Goal: Book appointment/travel/reservation

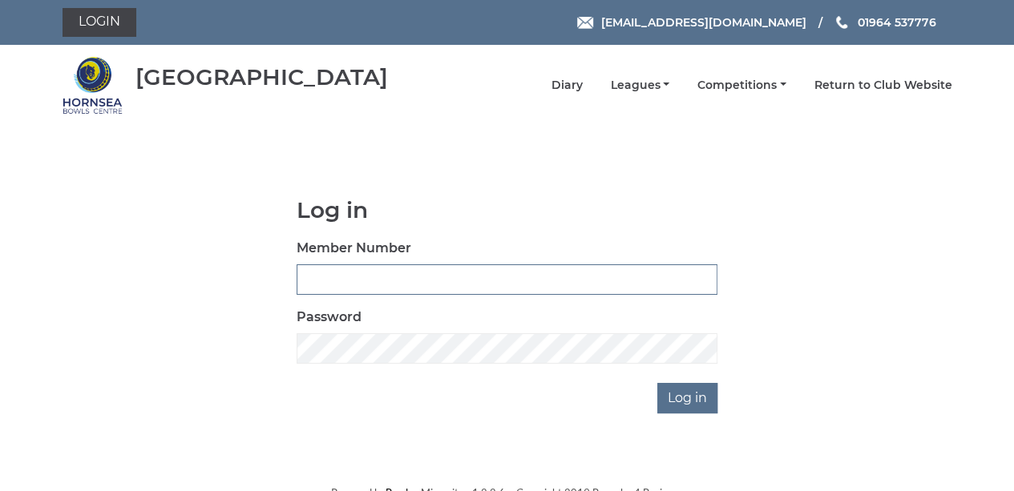
click at [402, 272] on input "Member Number" at bounding box center [507, 279] width 421 height 30
type input "0790"
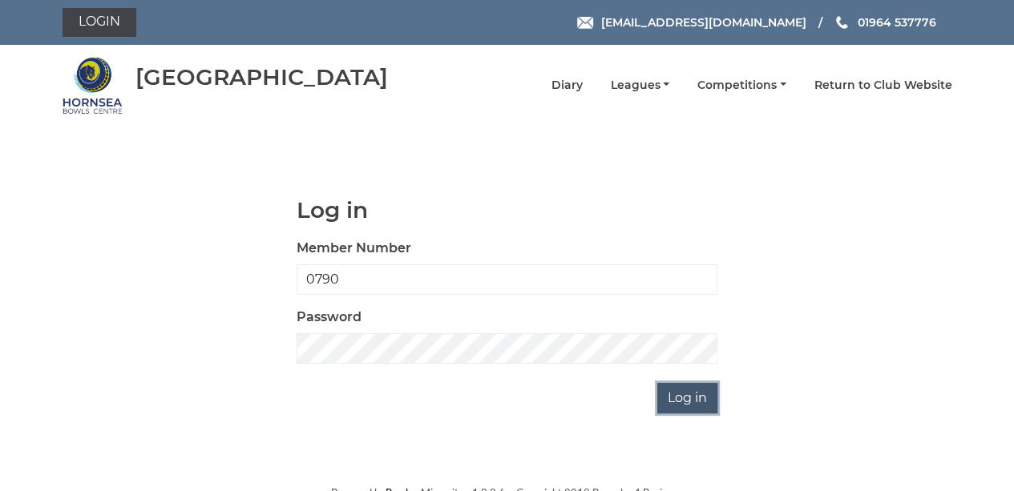
click at [672, 401] on input "Log in" at bounding box center [687, 398] width 60 height 30
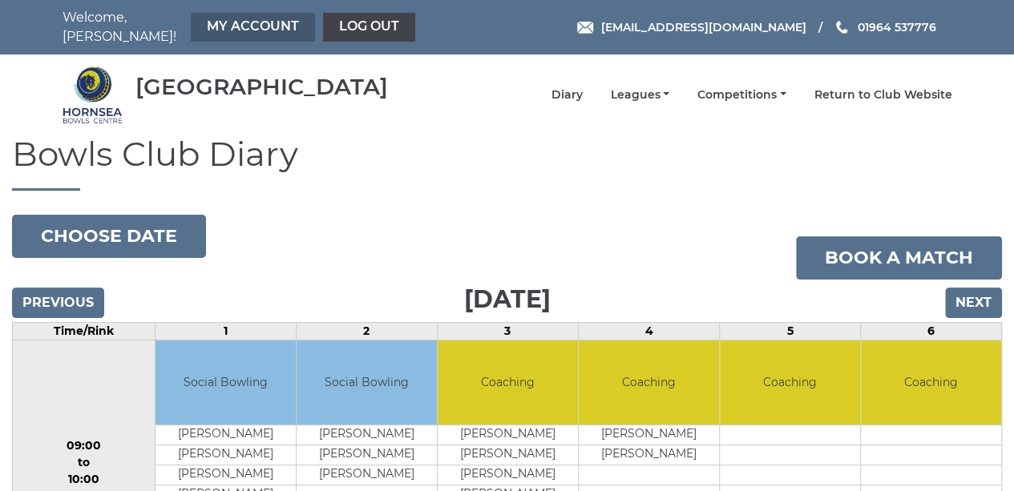
click at [236, 22] on link "My Account" at bounding box center [253, 27] width 124 height 29
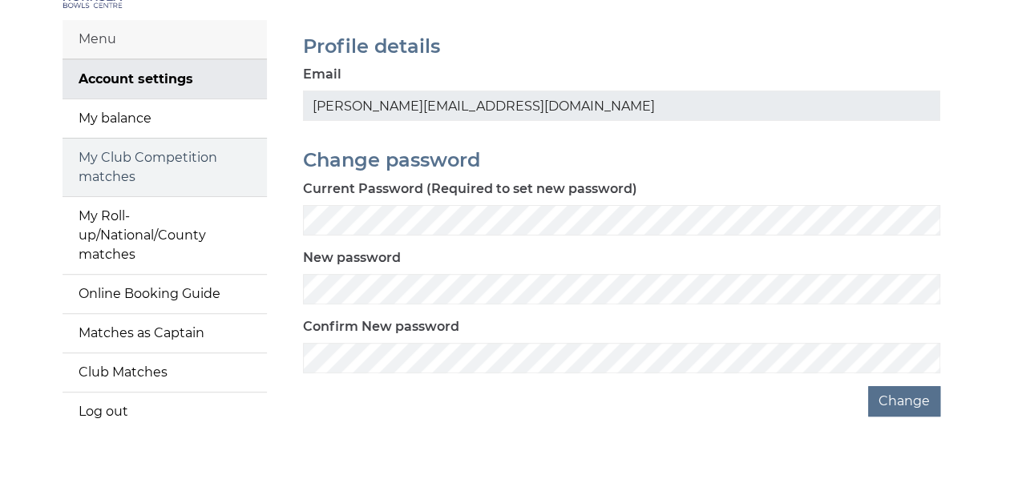
scroll to position [147, 0]
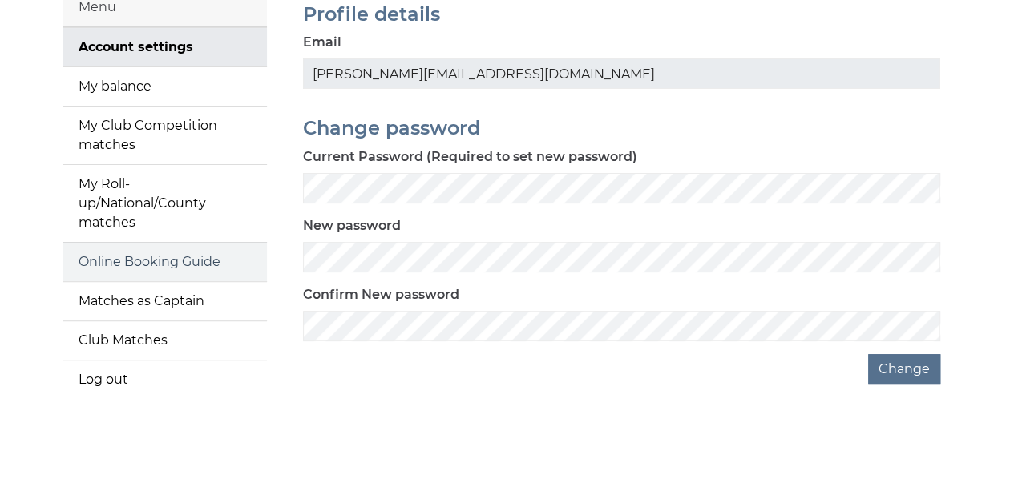
click at [130, 251] on link "Online Booking Guide" at bounding box center [165, 262] width 204 height 38
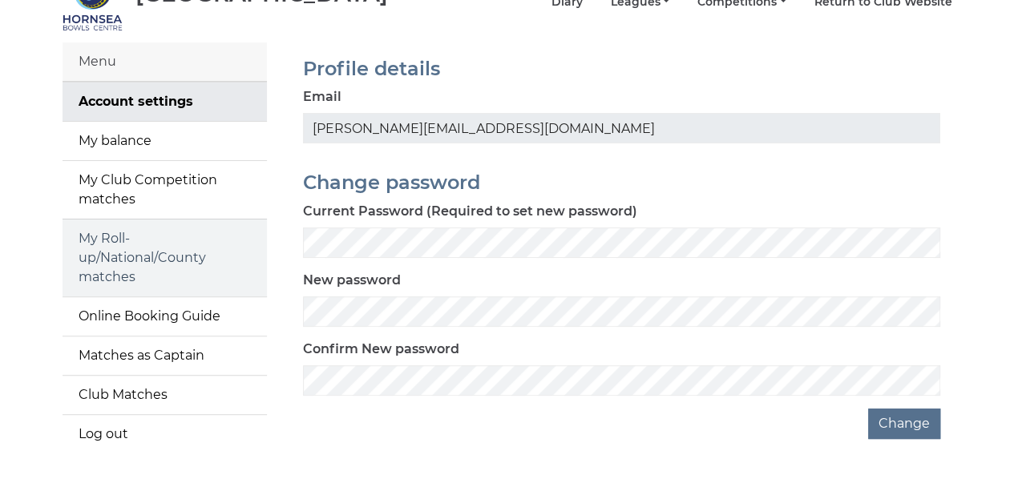
scroll to position [67, 0]
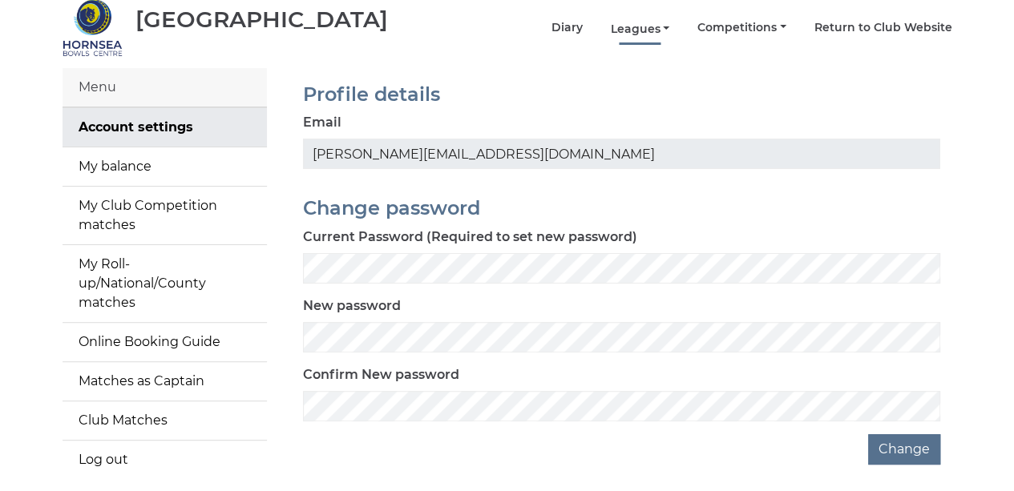
click at [659, 22] on link "Leagues" at bounding box center [639, 29] width 59 height 15
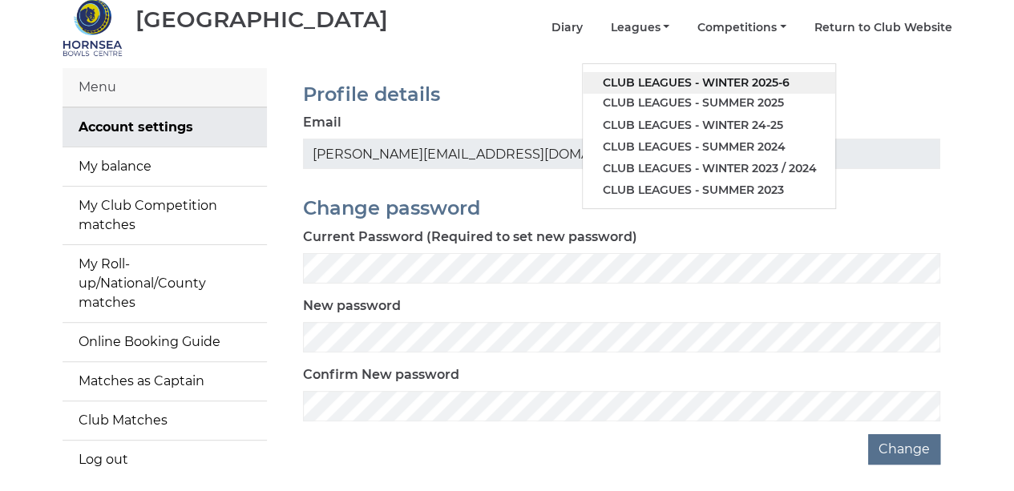
click at [673, 72] on link "Club leagues - Winter 2025-6" at bounding box center [709, 83] width 252 height 22
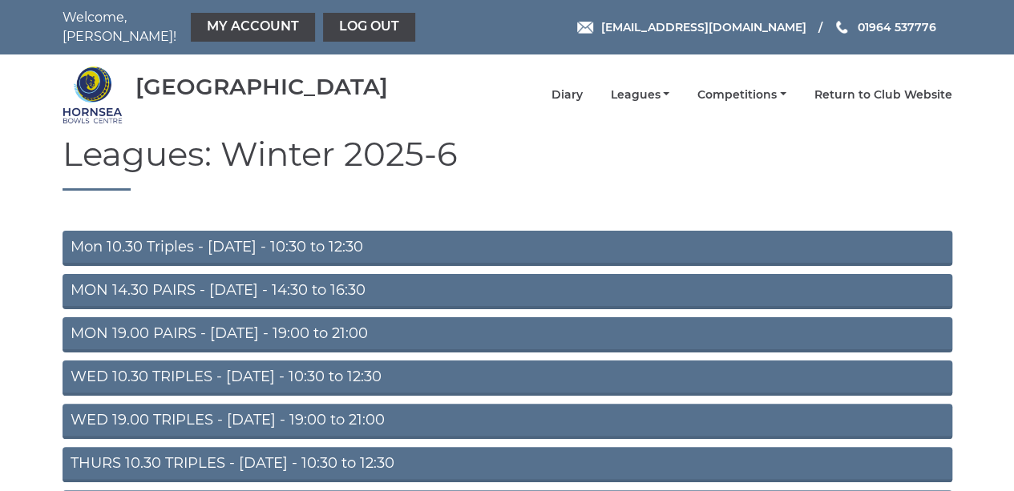
click at [178, 277] on link "MON 14.30 PAIRS - Monday - 14:30 to 16:30" at bounding box center [508, 291] width 890 height 35
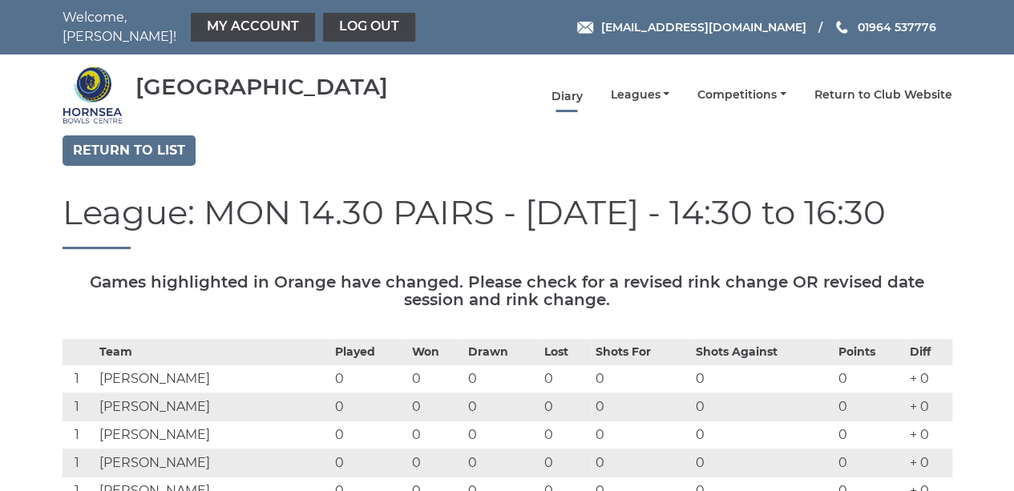
click at [574, 89] on link "Diary" at bounding box center [566, 96] width 31 height 15
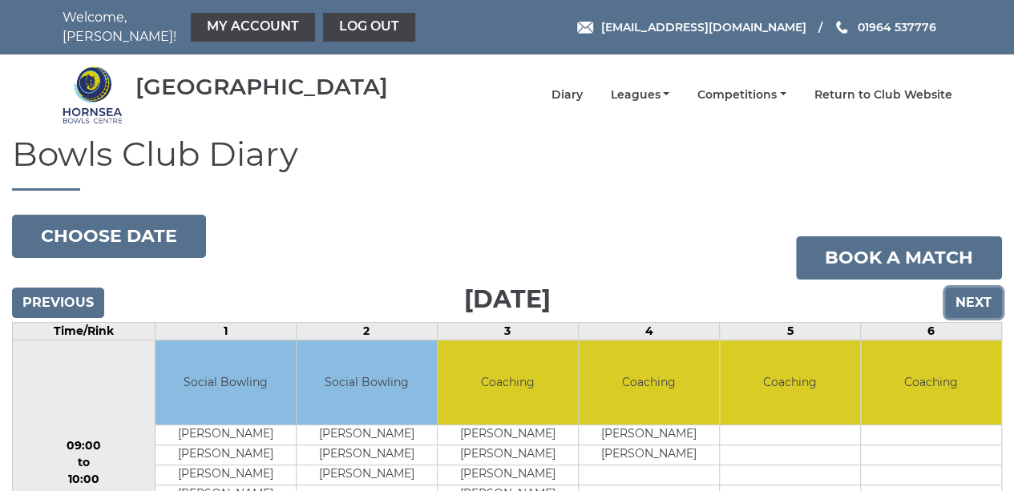
click at [978, 300] on input "Next" at bounding box center [973, 303] width 57 height 30
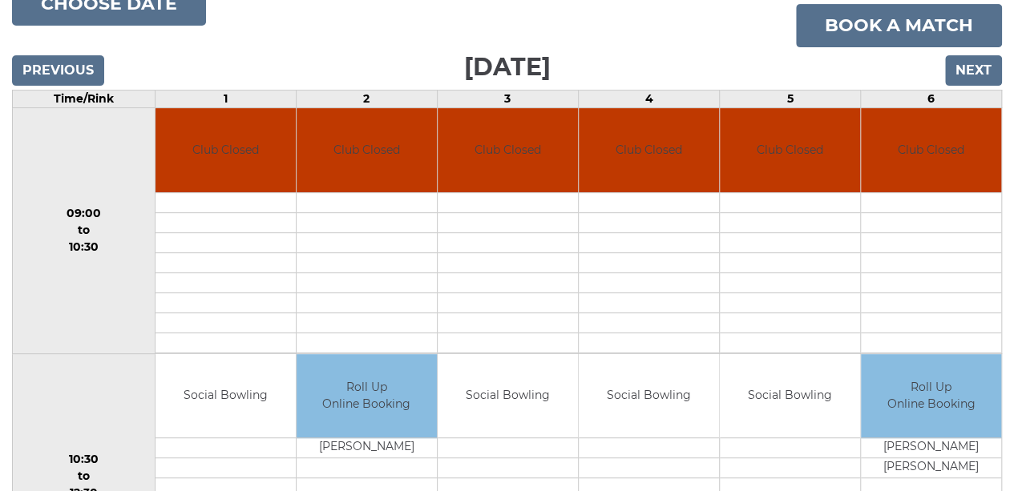
scroll to position [228, 0]
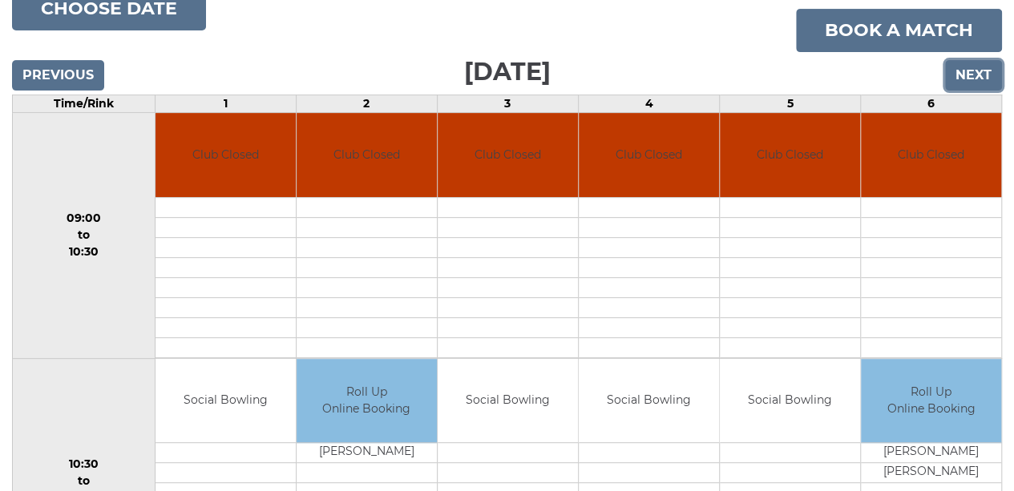
click at [976, 65] on input "Next" at bounding box center [973, 75] width 57 height 30
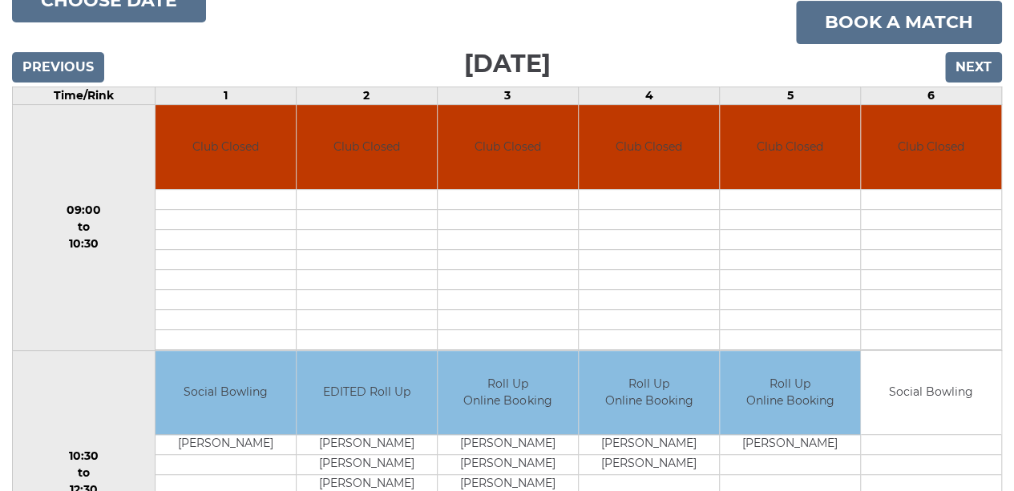
scroll to position [147, 0]
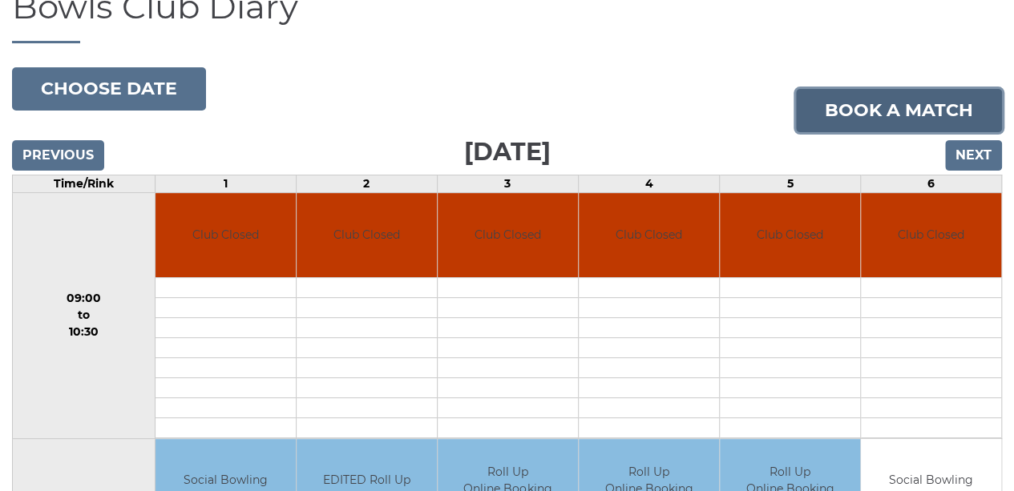
click at [858, 95] on link "Book a match" at bounding box center [899, 110] width 206 height 43
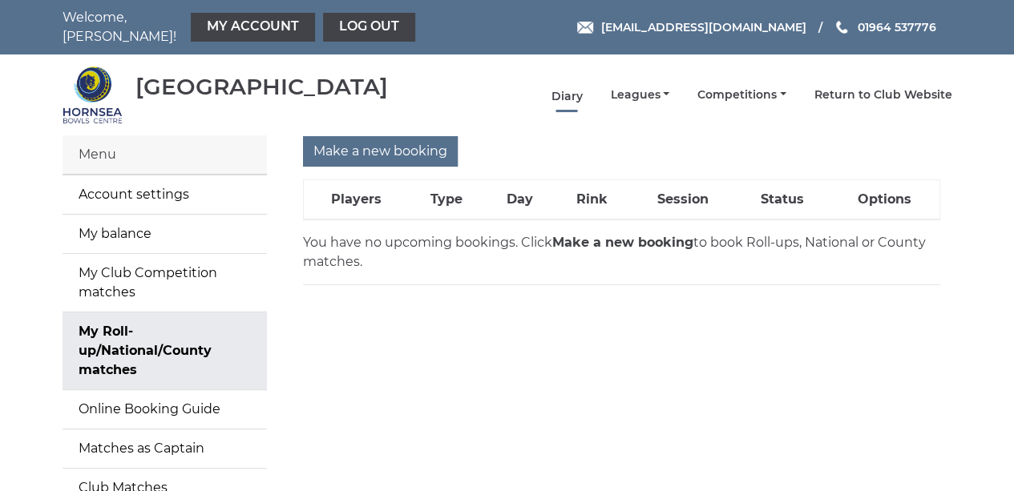
click at [579, 90] on link "Diary" at bounding box center [566, 96] width 31 height 15
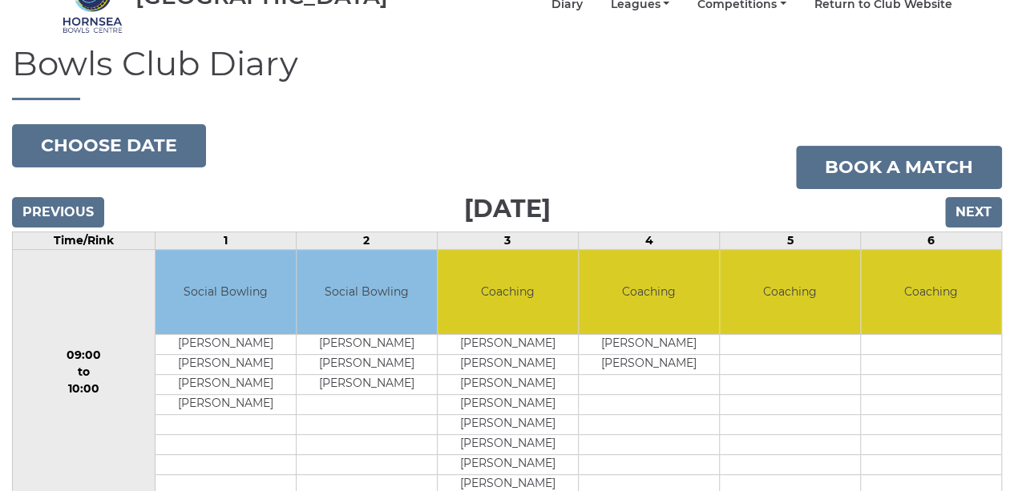
scroll to position [67, 0]
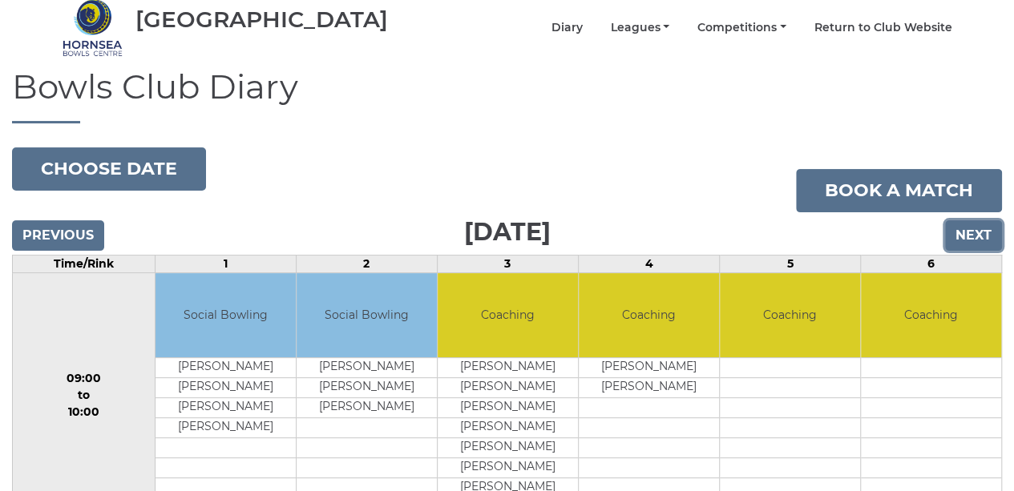
click at [970, 228] on input "Next" at bounding box center [973, 235] width 57 height 30
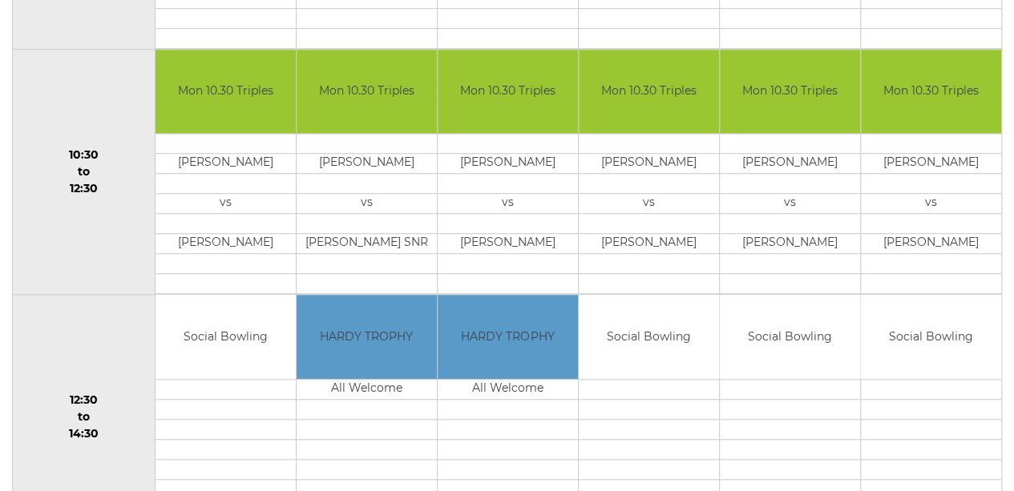
scroll to position [72, 0]
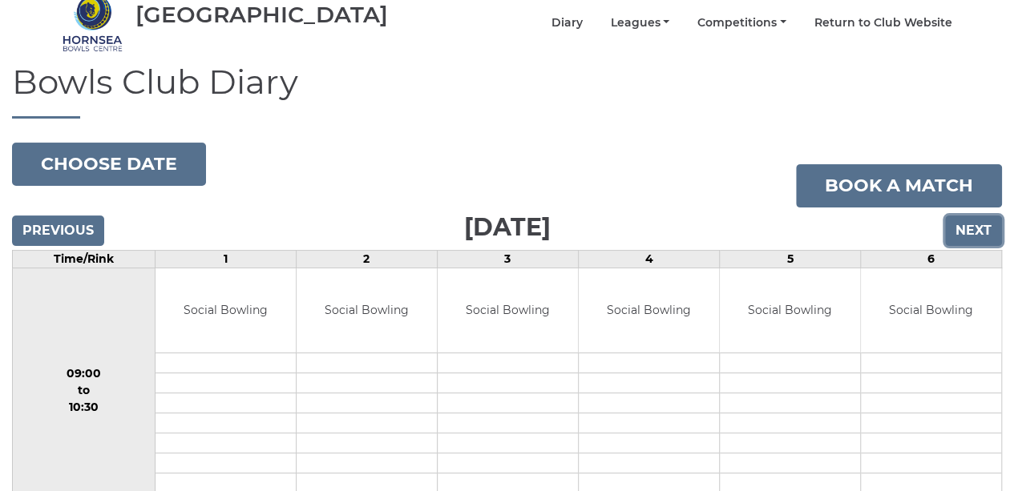
click at [970, 217] on input "Next" at bounding box center [973, 231] width 57 height 30
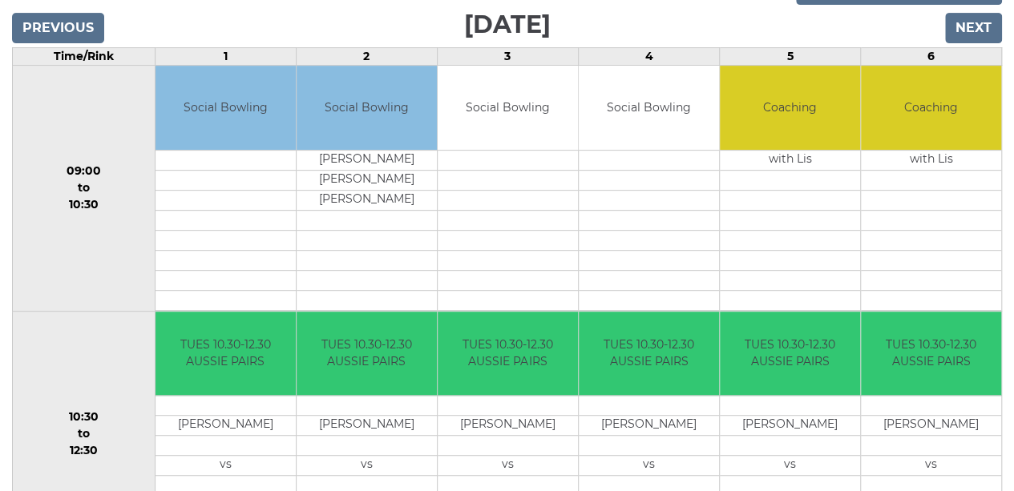
scroll to position [72, 0]
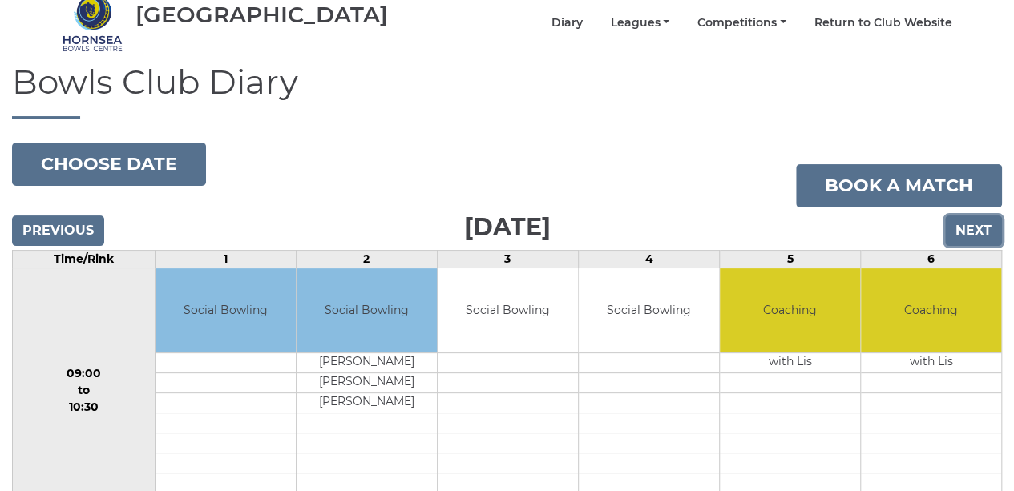
click at [971, 218] on input "Next" at bounding box center [973, 231] width 57 height 30
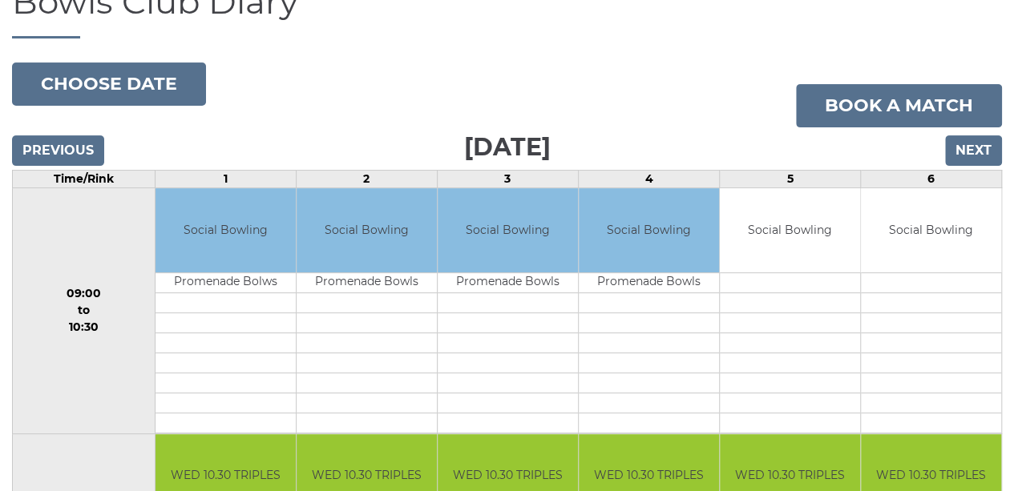
scroll to position [152, 0]
click at [959, 135] on input "Next" at bounding box center [973, 150] width 57 height 30
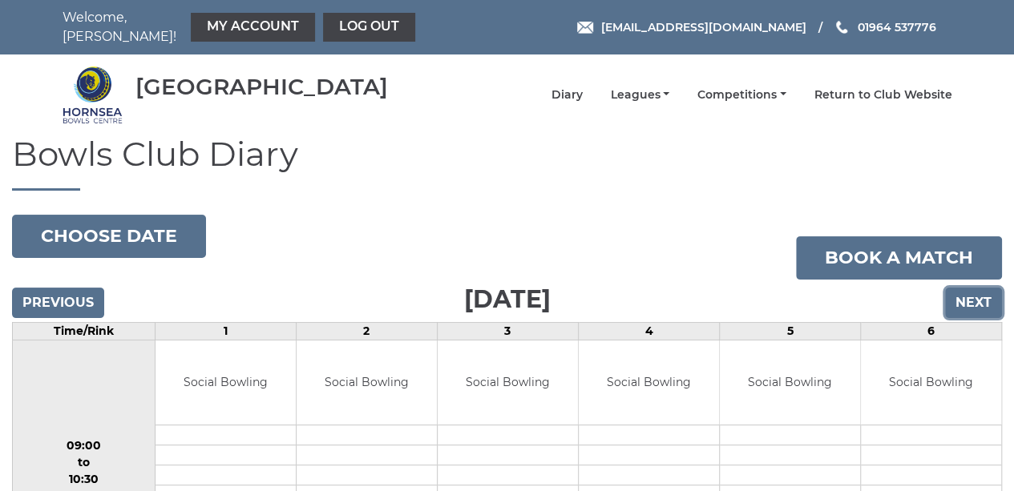
click at [971, 290] on input "Next" at bounding box center [973, 303] width 57 height 30
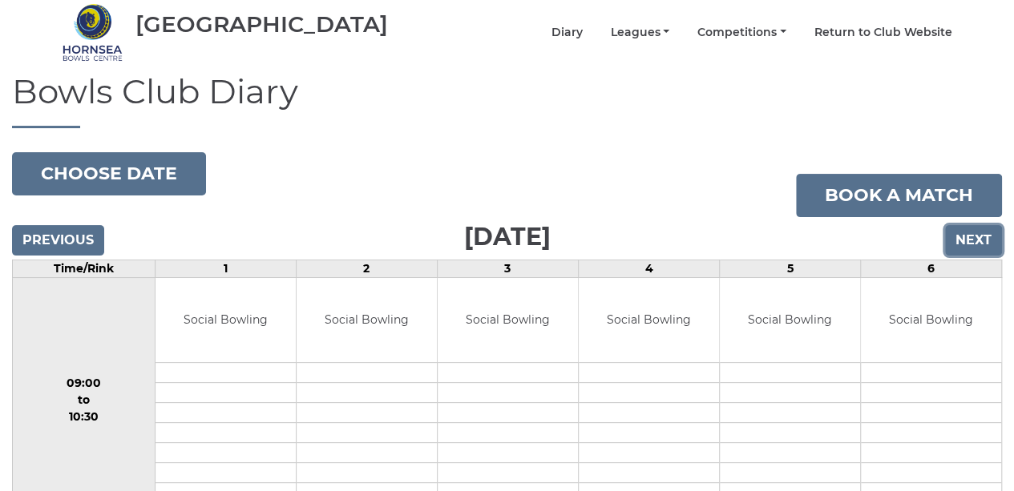
scroll to position [181, 0]
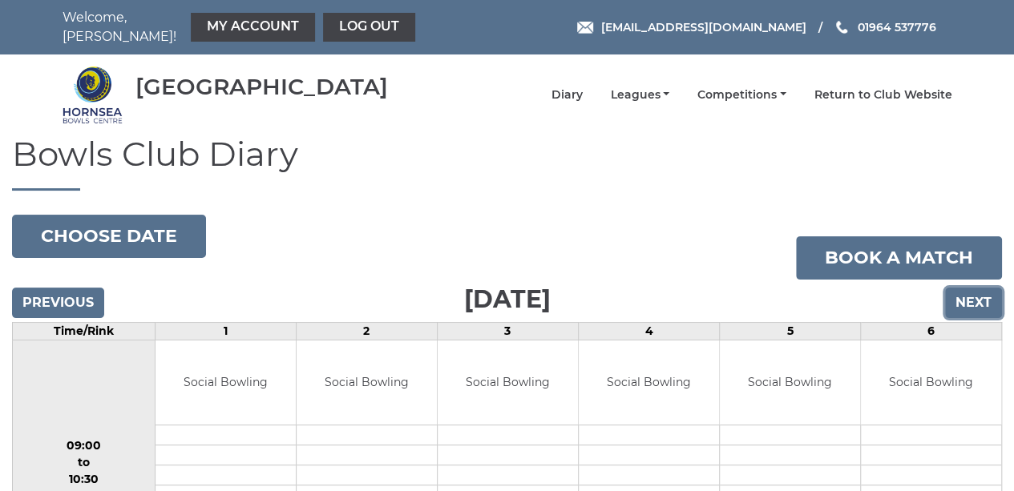
click at [979, 296] on input "Next" at bounding box center [973, 303] width 57 height 30
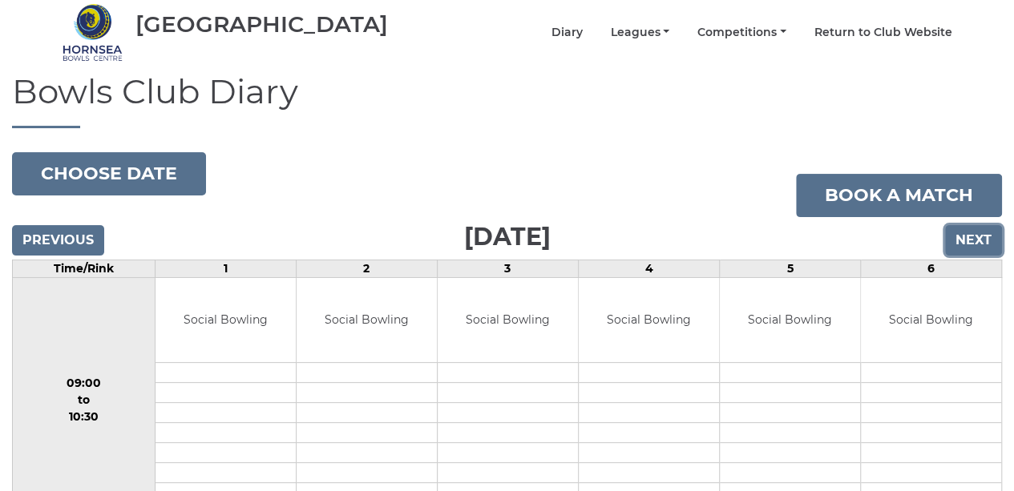
scroll to position [481, 0]
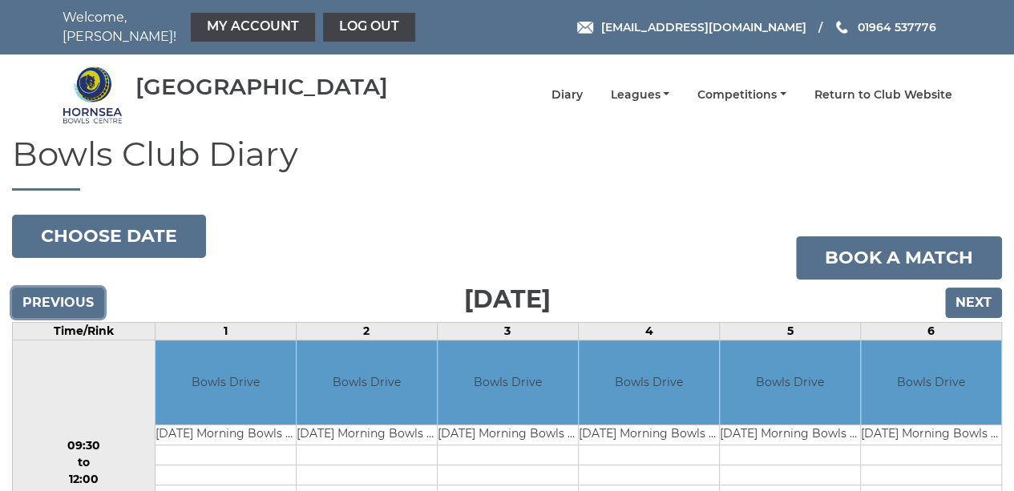
click at [84, 293] on input "Previous" at bounding box center [58, 303] width 92 height 30
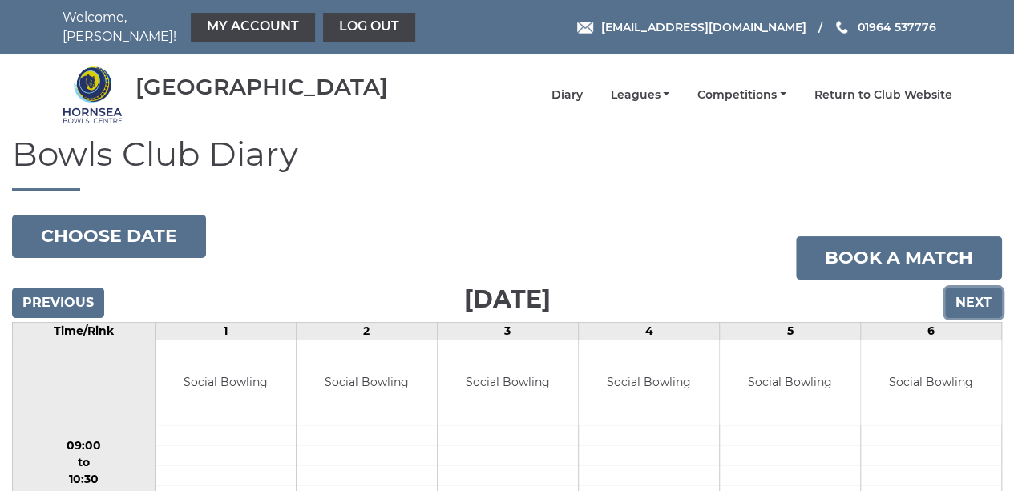
click at [984, 289] on input "Next" at bounding box center [973, 303] width 57 height 30
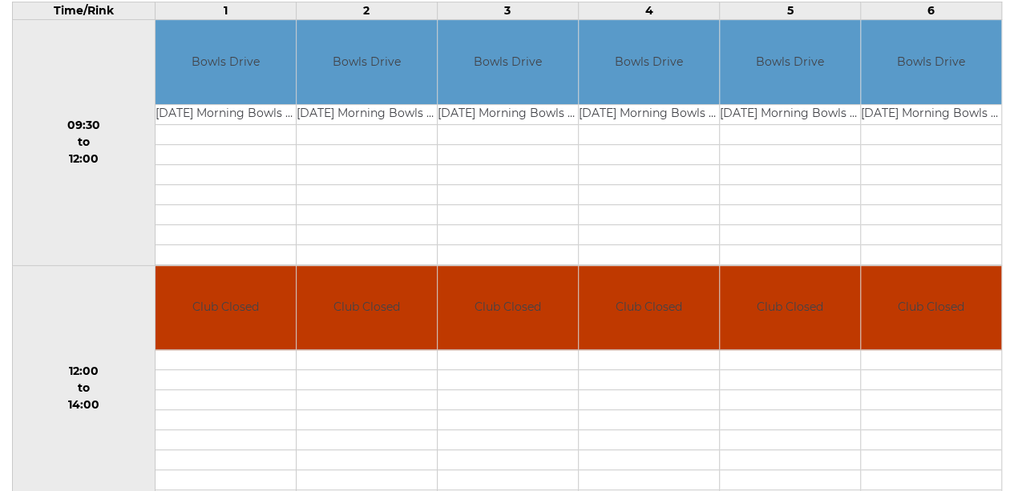
scroll to position [80, 0]
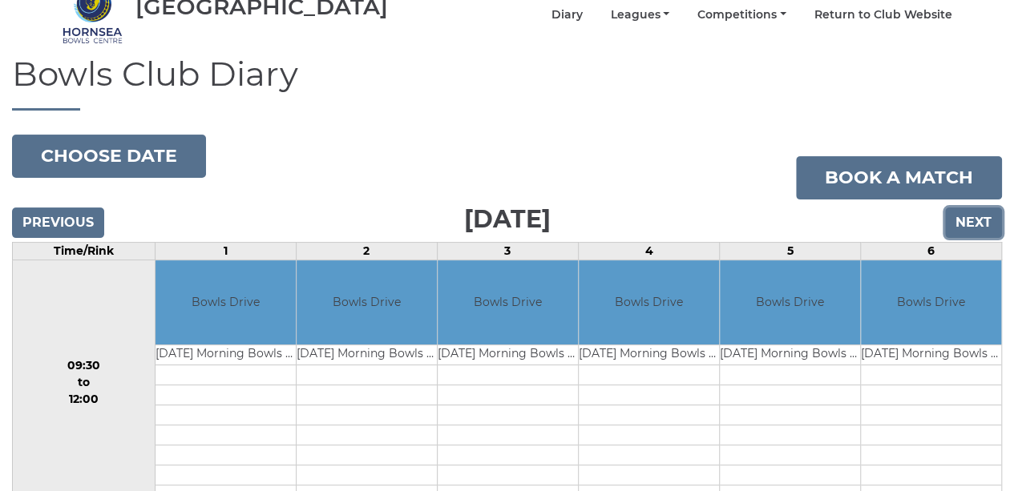
click at [973, 220] on input "Next" at bounding box center [973, 223] width 57 height 30
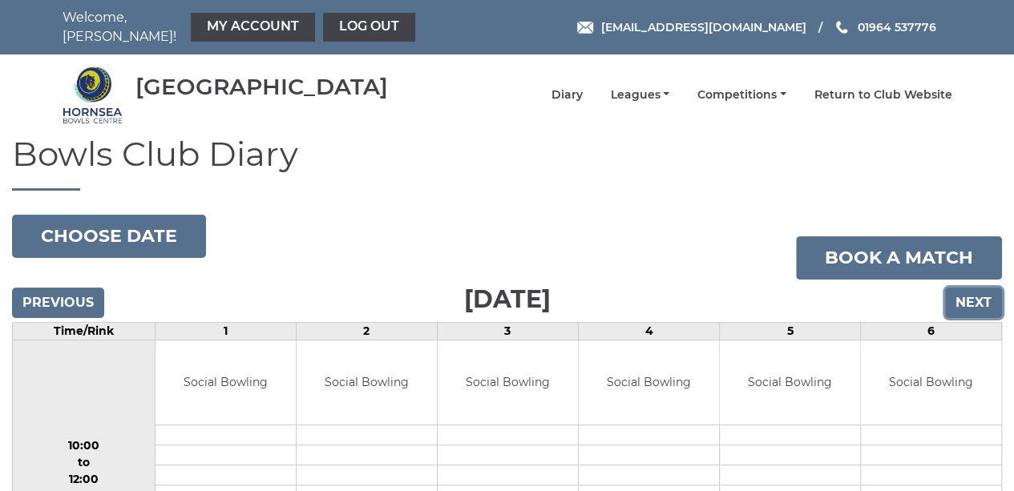
click at [977, 288] on input "Next" at bounding box center [973, 303] width 57 height 30
click at [965, 291] on input "Next" at bounding box center [973, 303] width 57 height 30
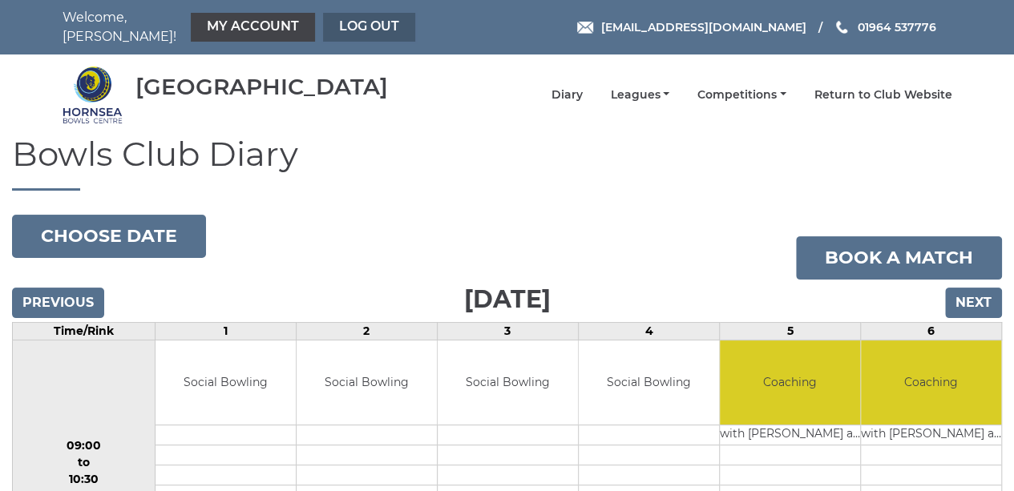
click at [334, 20] on link "Log out" at bounding box center [369, 27] width 92 height 29
